Goal: Information Seeking & Learning: Compare options

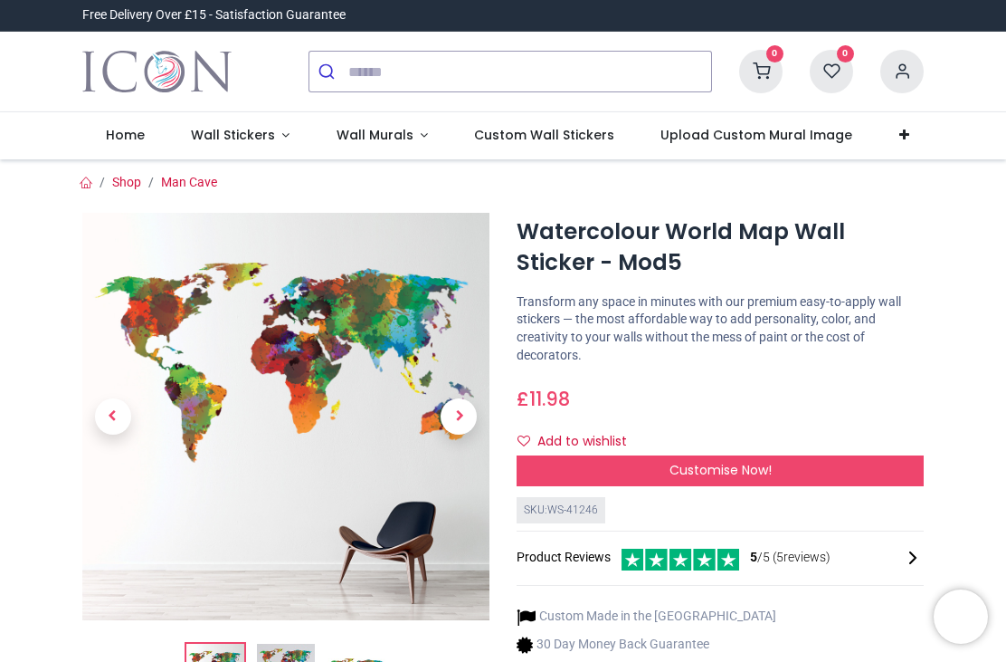
click at [716, 455] on div "Customise Now!" at bounding box center [720, 470] width 407 height 31
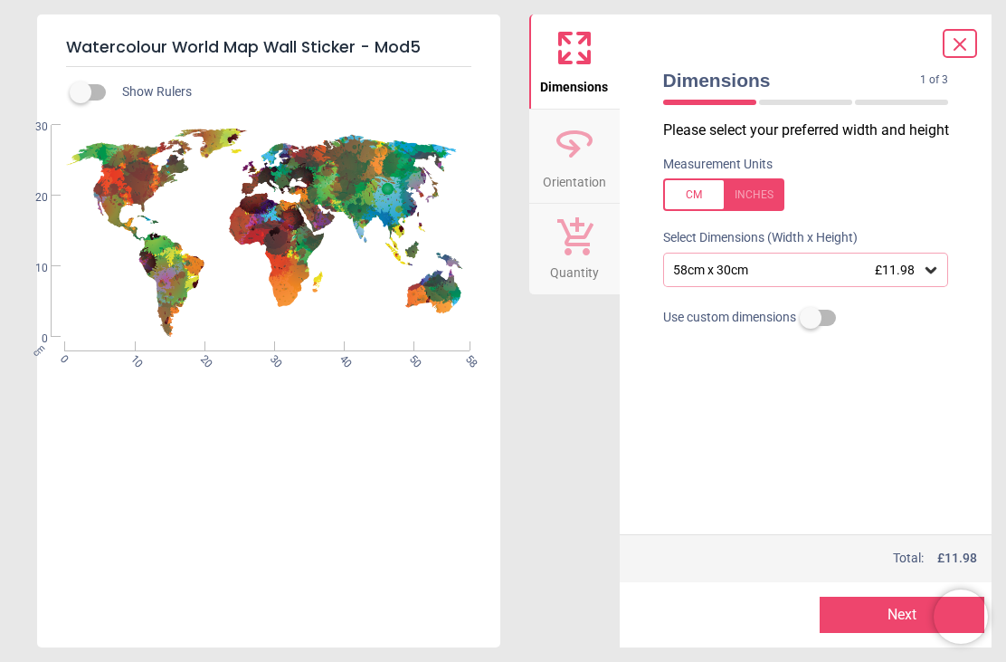
click at [931, 271] on icon at bounding box center [931, 270] width 11 height 6
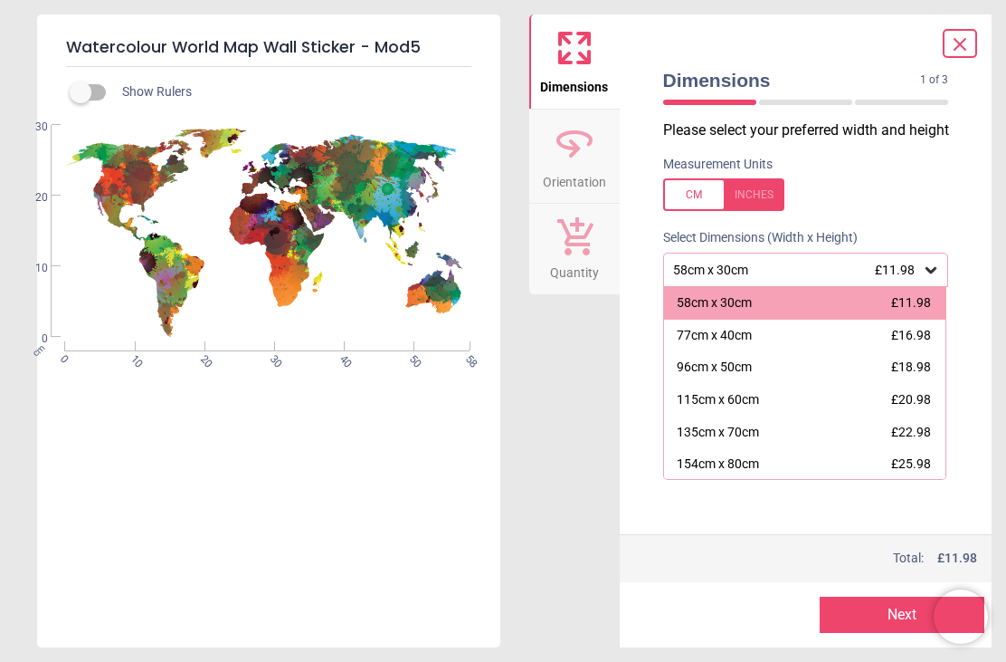
click at [719, 467] on div "154cm x 80cm" at bounding box center [718, 464] width 82 height 18
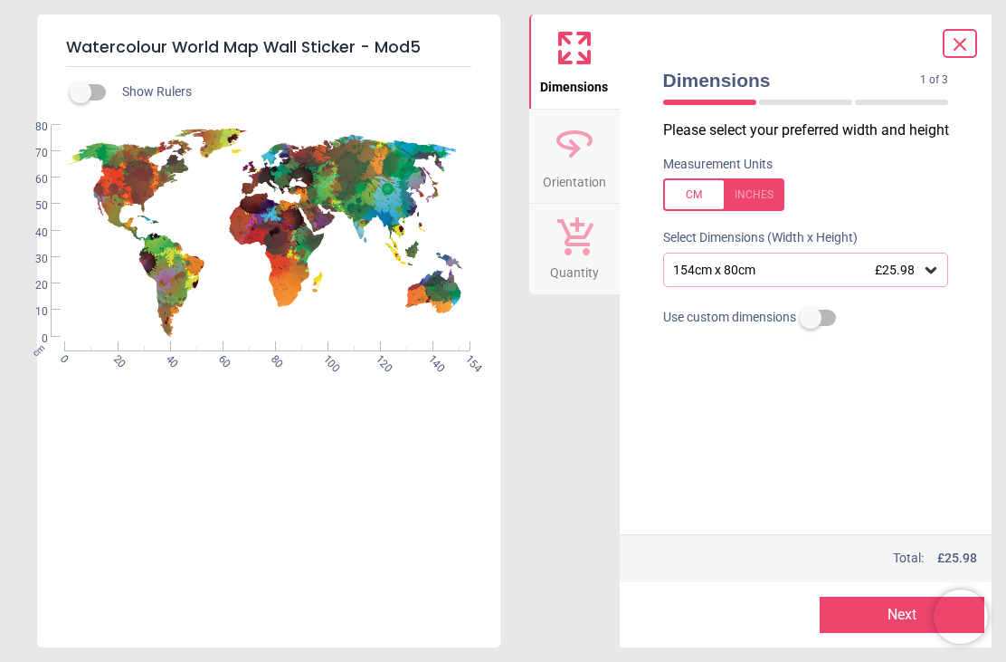
click at [959, 39] on icon at bounding box center [960, 44] width 22 height 22
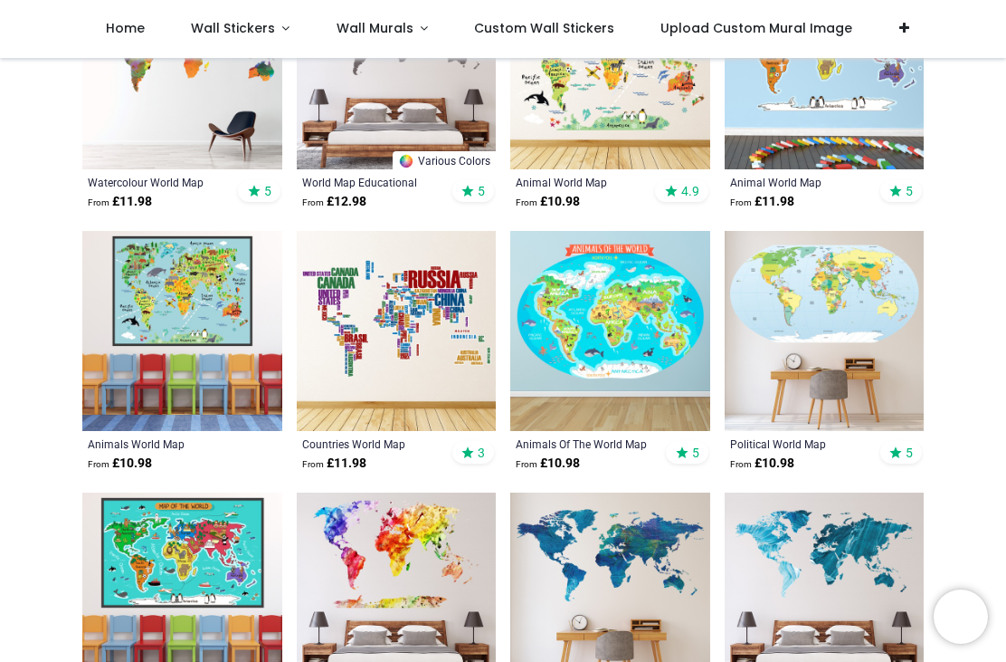
scroll to position [499, 0]
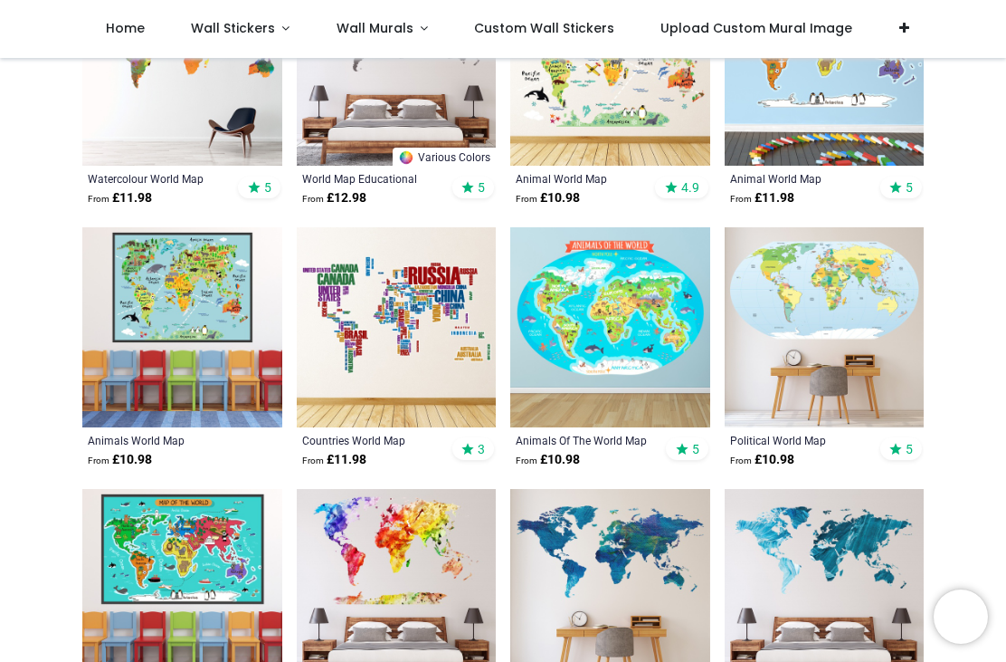
click at [810, 281] on img at bounding box center [825, 327] width 200 height 200
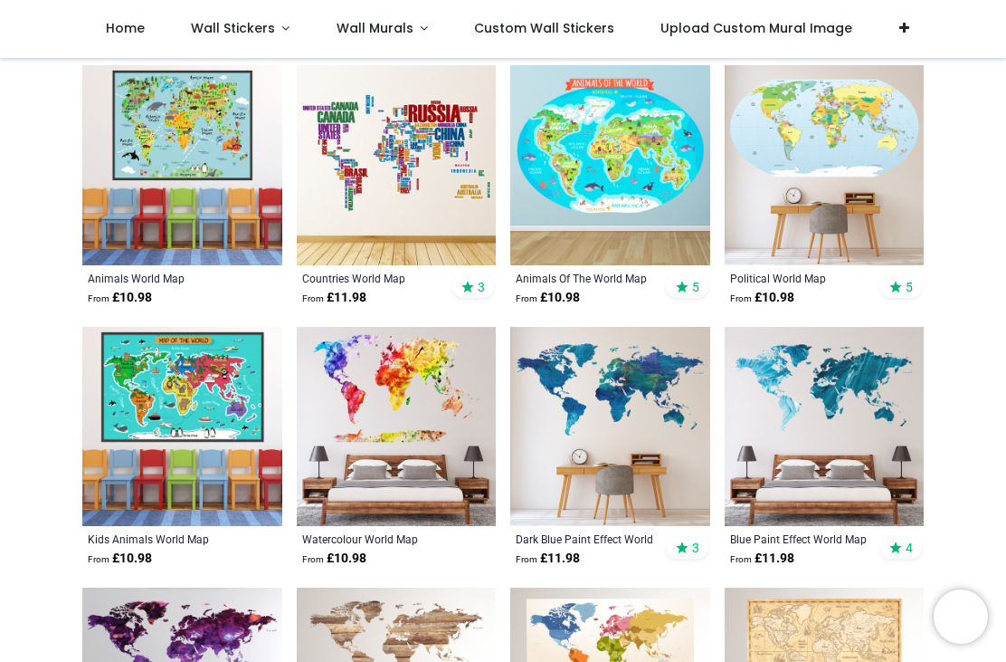
scroll to position [663, 0]
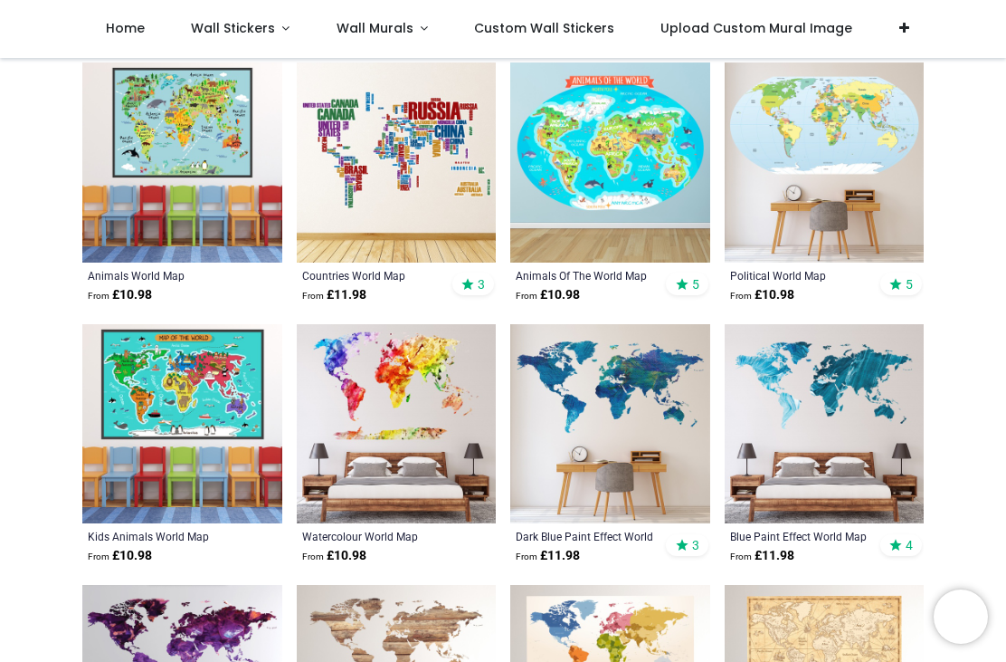
click at [383, 405] on img at bounding box center [397, 424] width 200 height 200
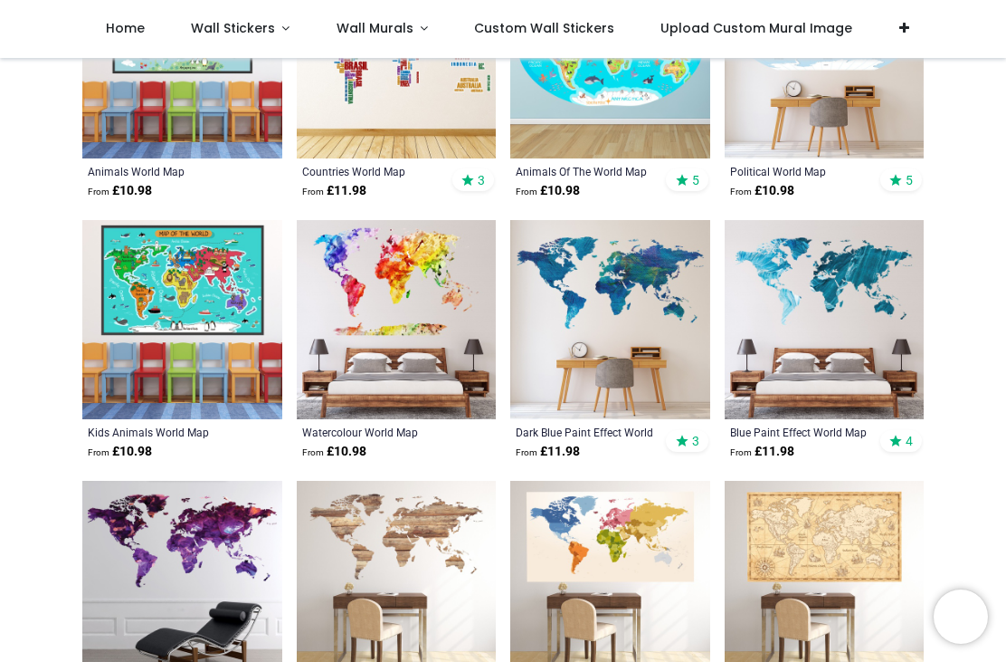
scroll to position [771, 0]
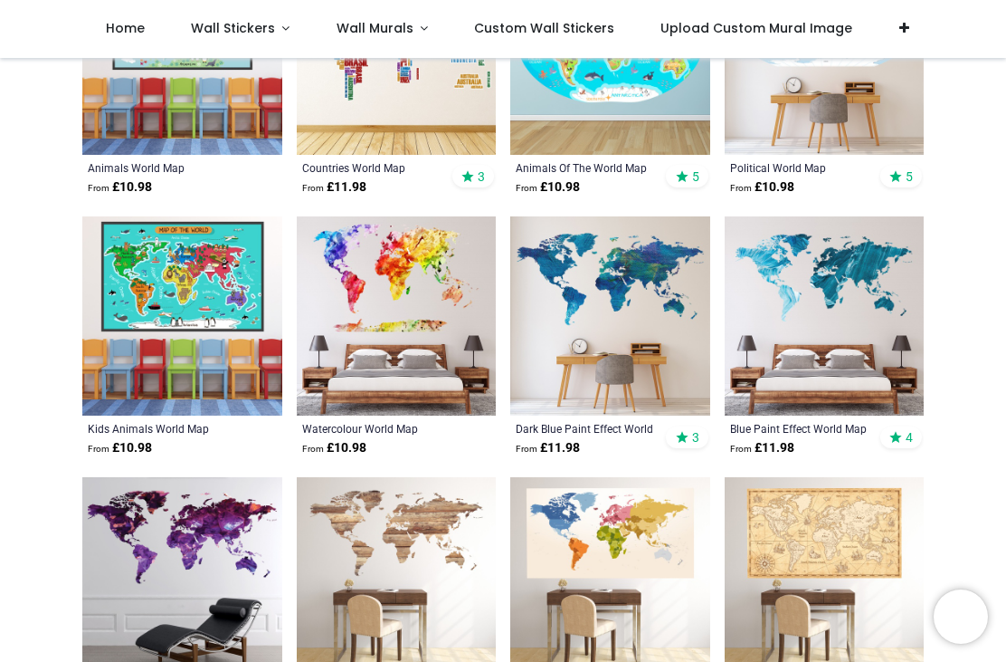
click at [595, 290] on img at bounding box center [610, 316] width 200 height 200
click at [596, 276] on img at bounding box center [610, 316] width 200 height 200
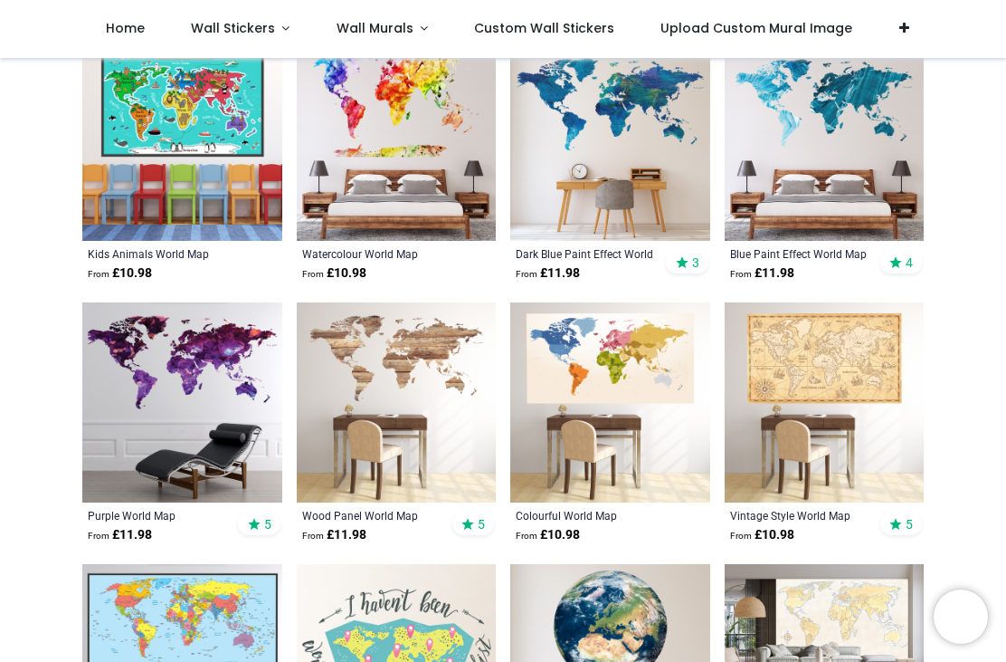
scroll to position [946, 0]
click at [596, 347] on img at bounding box center [610, 402] width 200 height 200
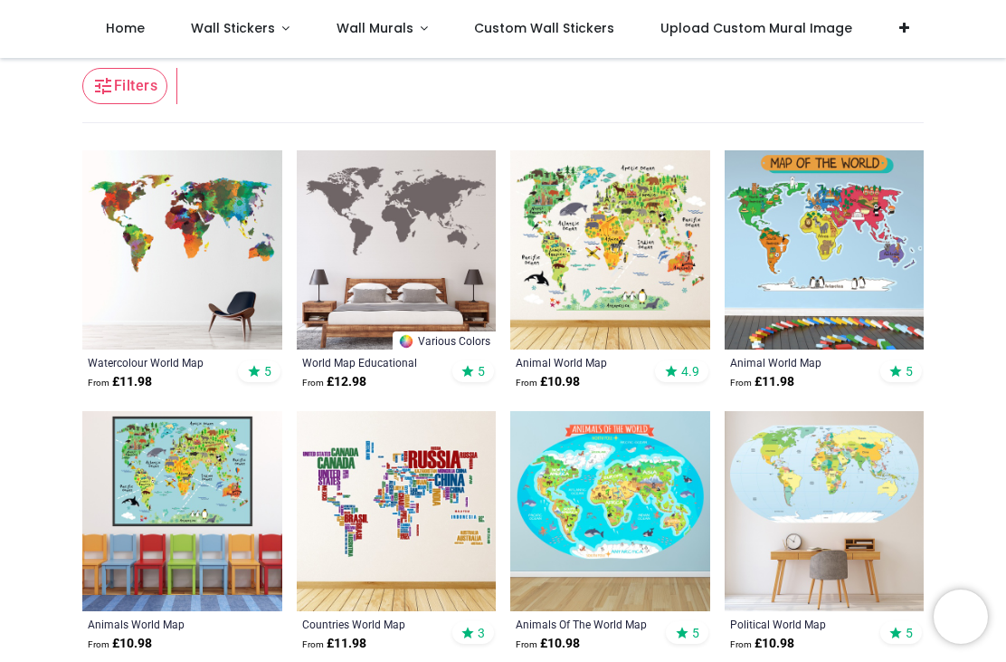
scroll to position [229, 0]
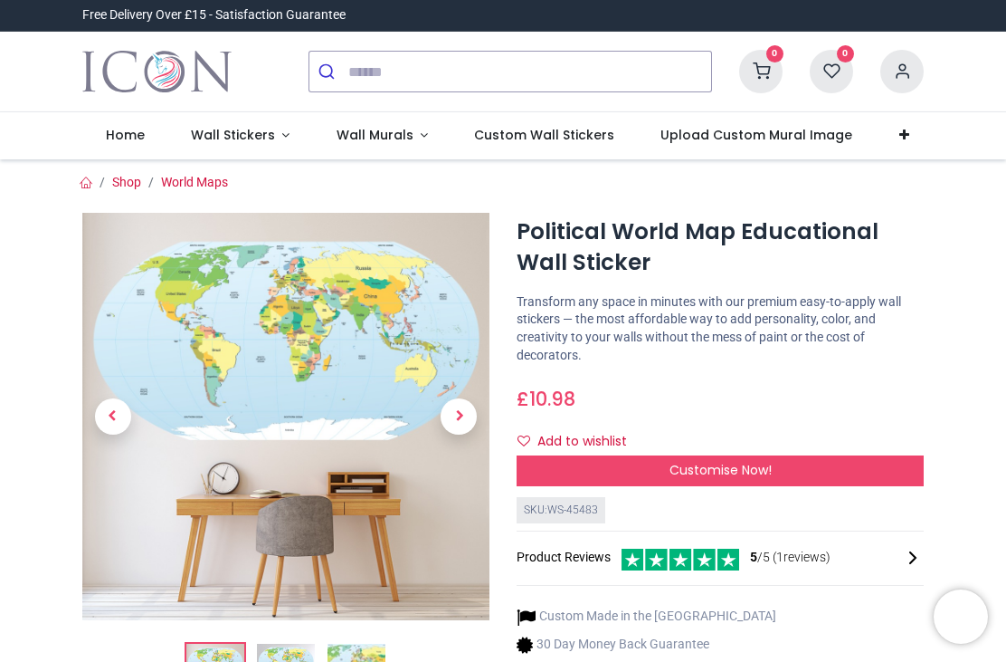
click at [701, 463] on span "Customise Now!" at bounding box center [721, 470] width 102 height 18
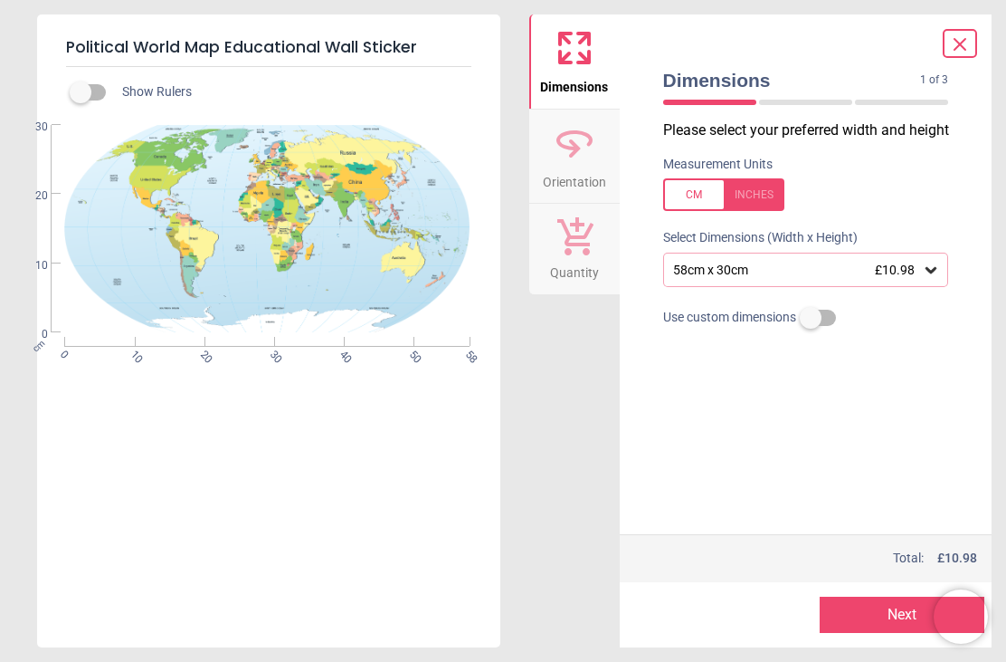
click at [714, 270] on div "58cm x 30cm £10.98" at bounding box center [797, 269] width 252 height 15
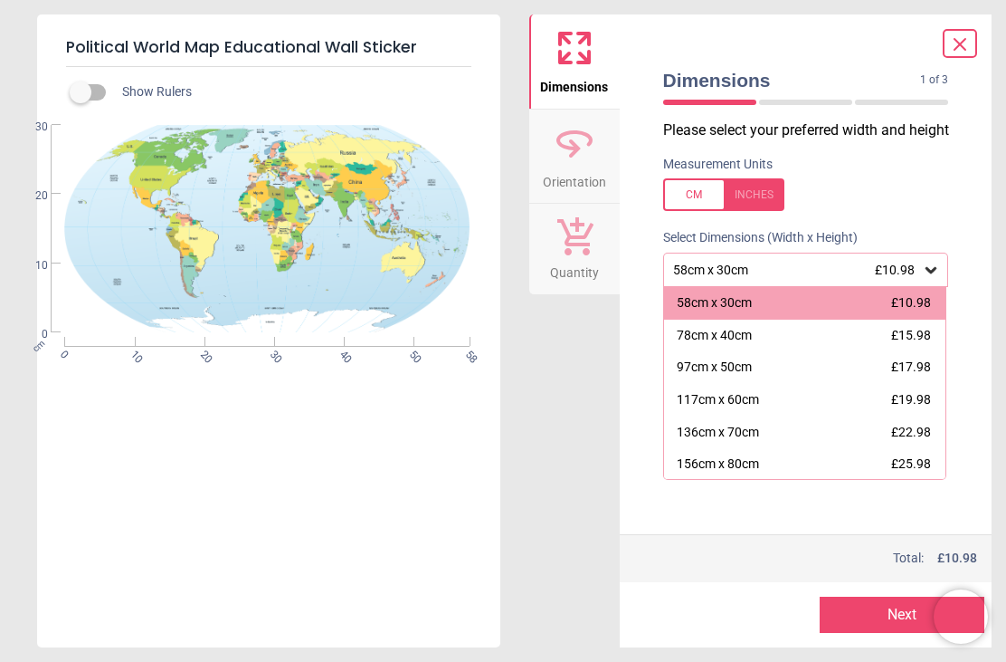
click at [715, 456] on div "156cm x 80cm" at bounding box center [718, 464] width 82 height 18
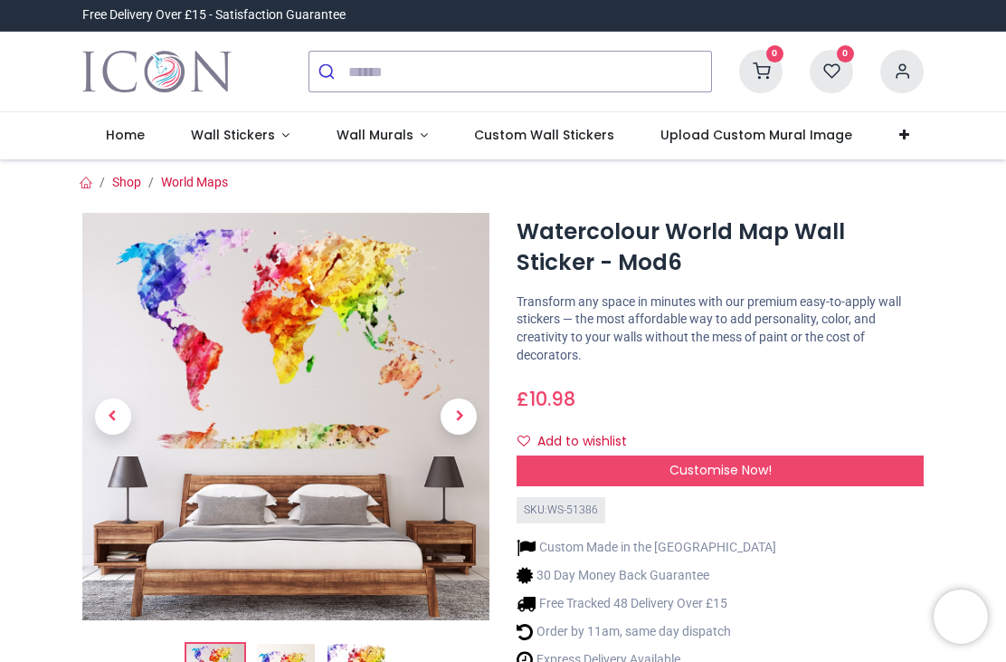
click at [459, 410] on span "Next" at bounding box center [459, 416] width 36 height 36
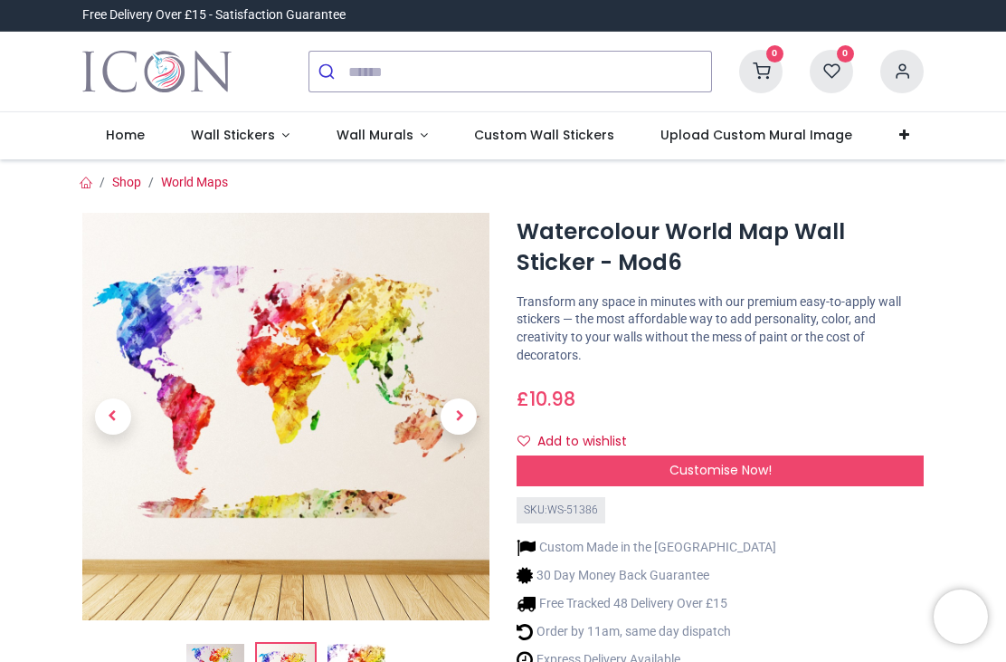
click at [461, 404] on span "Next" at bounding box center [459, 416] width 36 height 36
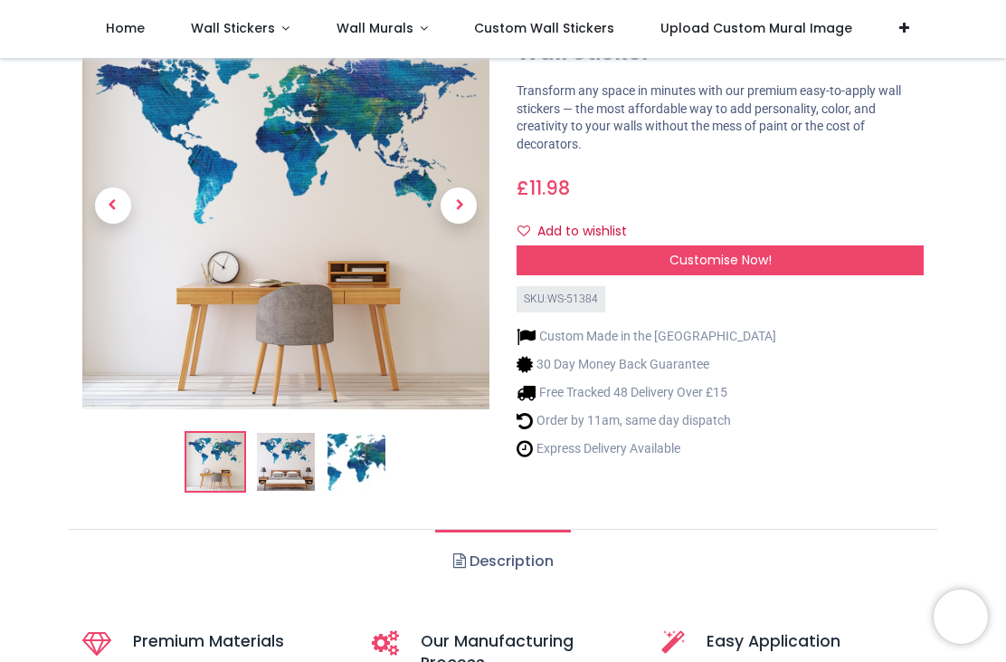
scroll to position [106, 0]
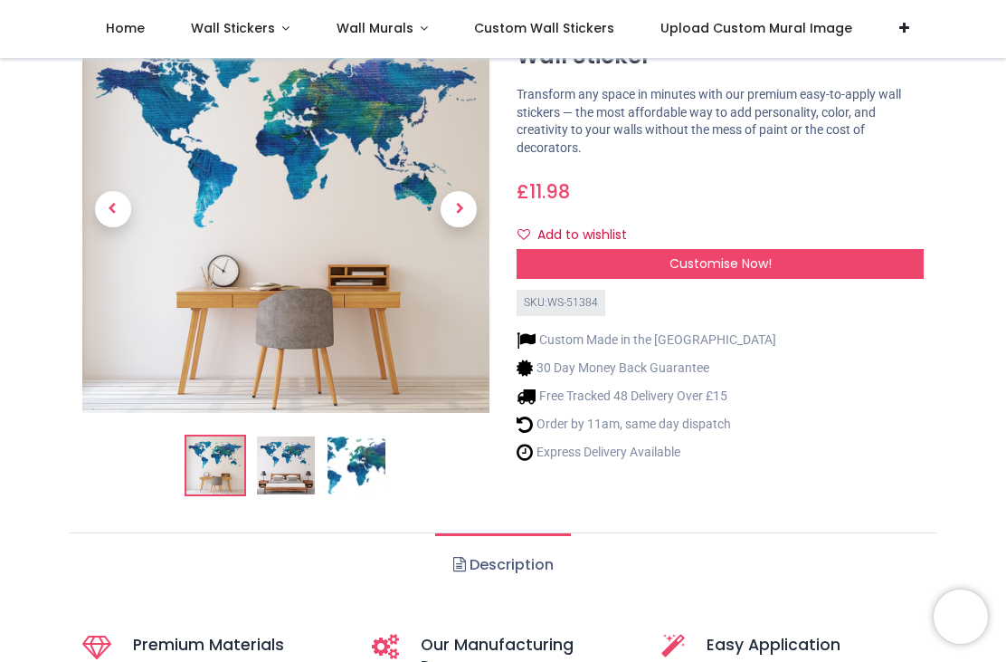
click at [300, 462] on img at bounding box center [286, 465] width 58 height 58
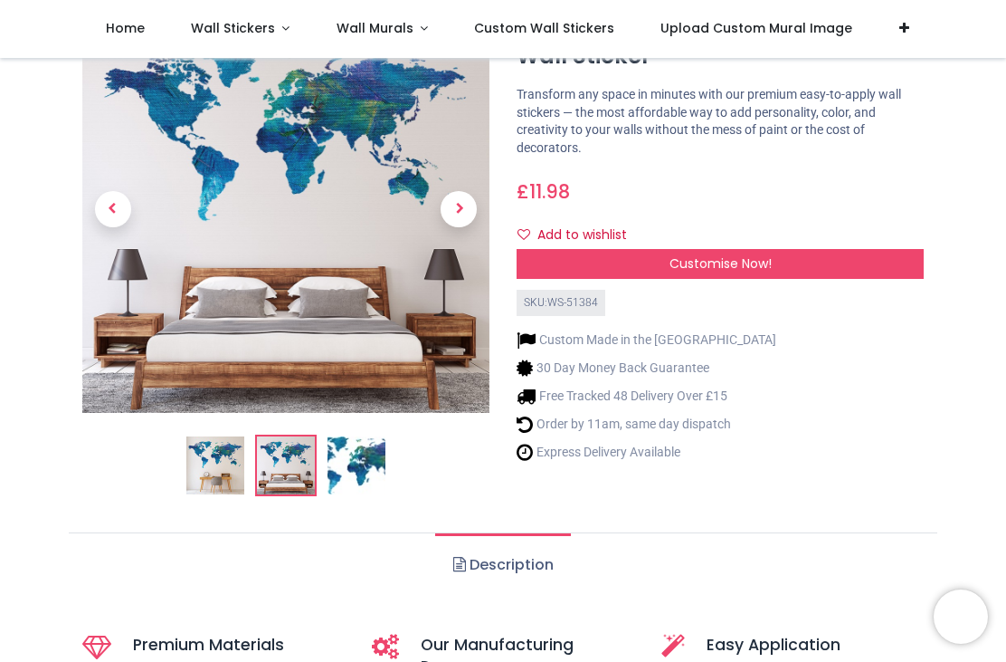
click at [367, 462] on img at bounding box center [357, 465] width 58 height 58
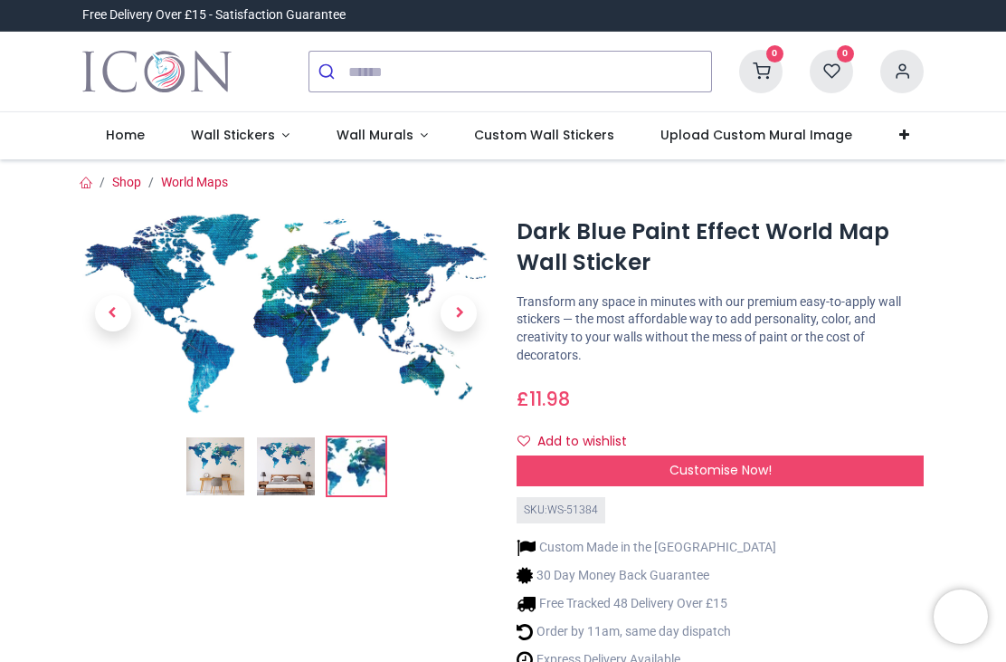
scroll to position [0, 0]
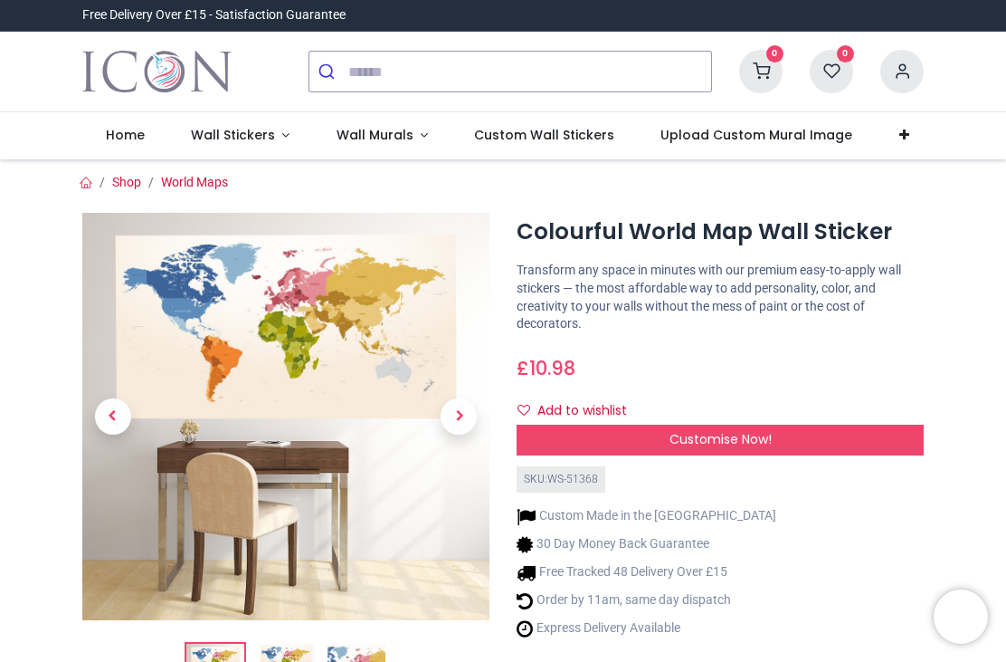
click at [250, 335] on img at bounding box center [285, 416] width 407 height 407
click at [463, 414] on span "Next" at bounding box center [459, 416] width 36 height 36
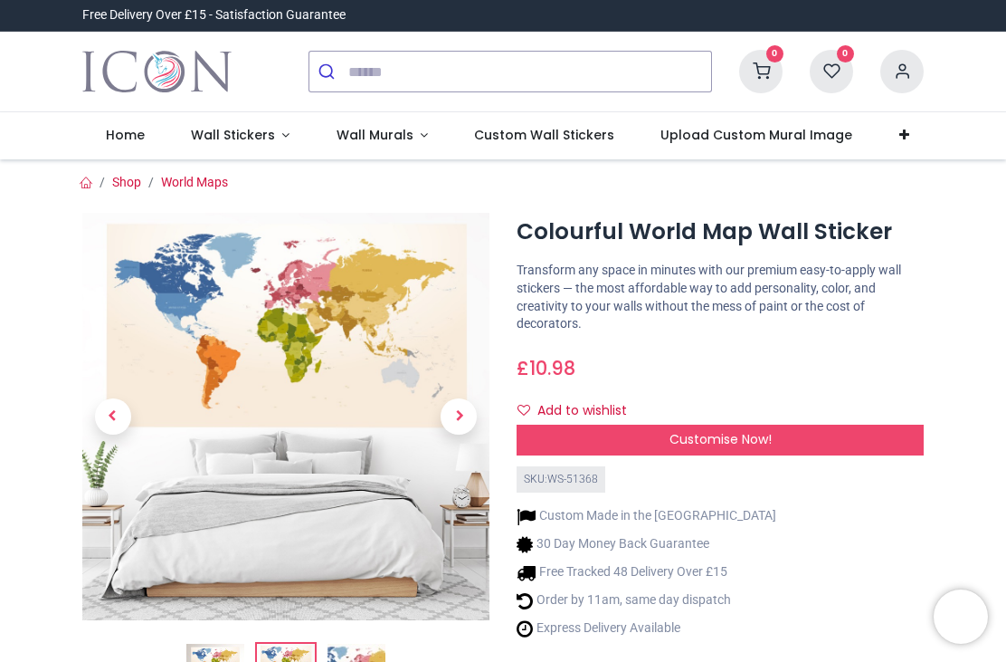
click at [461, 416] on span "Next" at bounding box center [459, 416] width 36 height 36
